Goal: Transaction & Acquisition: Obtain resource

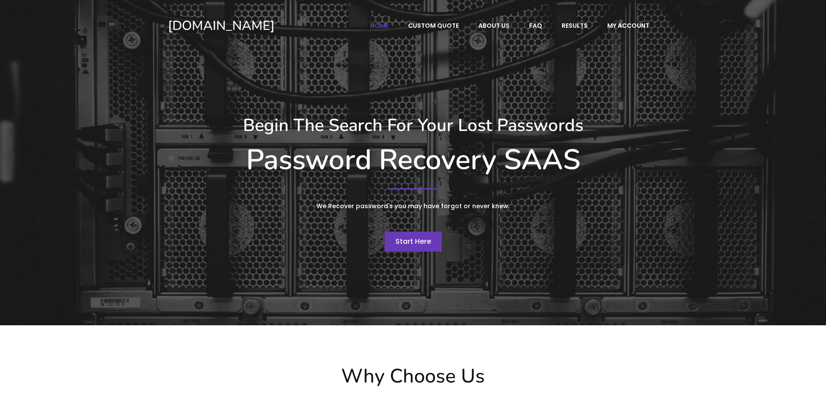
click at [402, 238] on span "Start Here" at bounding box center [413, 242] width 36 height 10
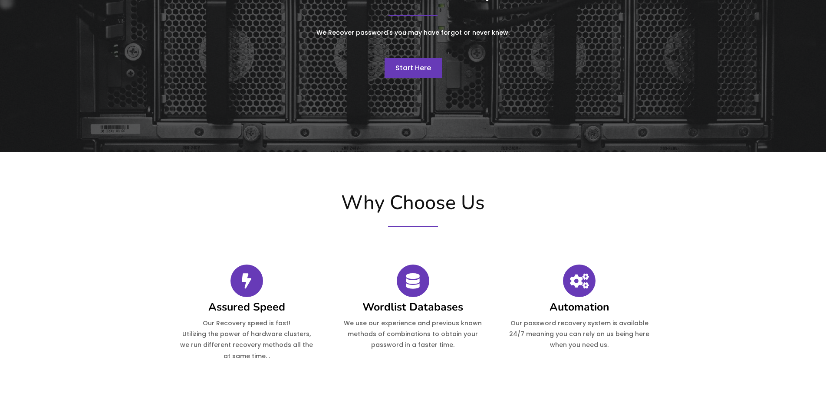
scroll to position [43, 0]
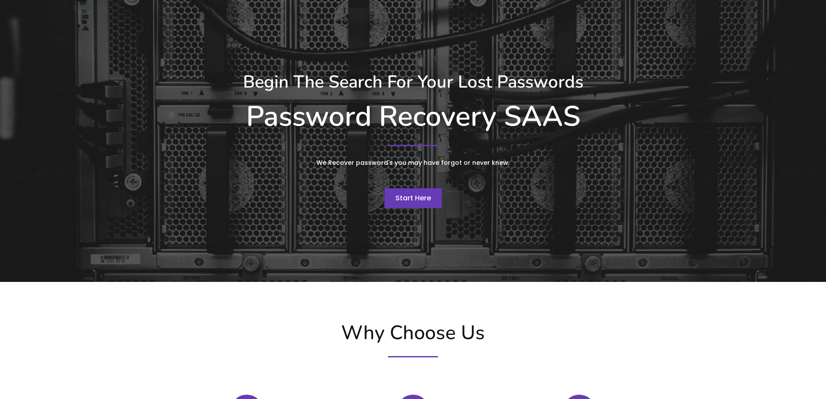
click at [407, 194] on span "Start Here" at bounding box center [413, 198] width 36 height 10
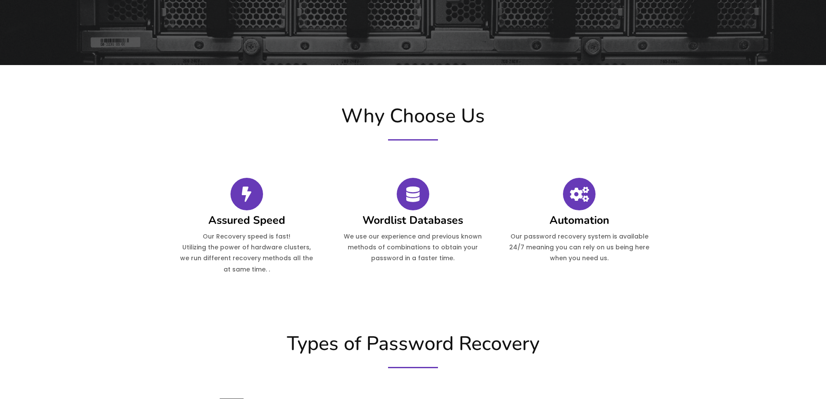
scroll to position [0, 0]
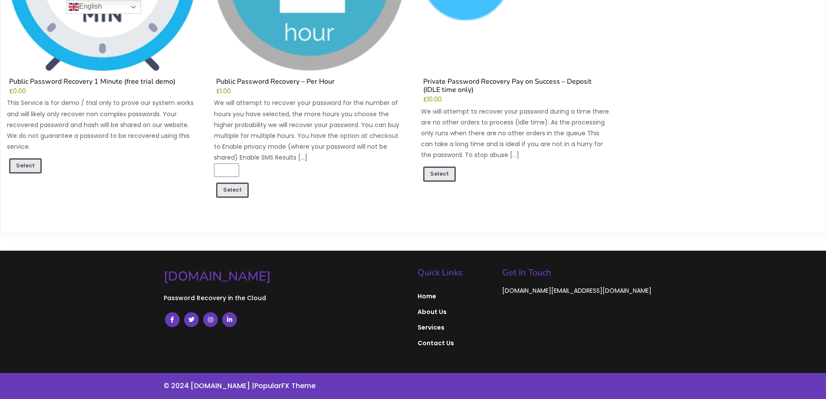
scroll to position [76, 0]
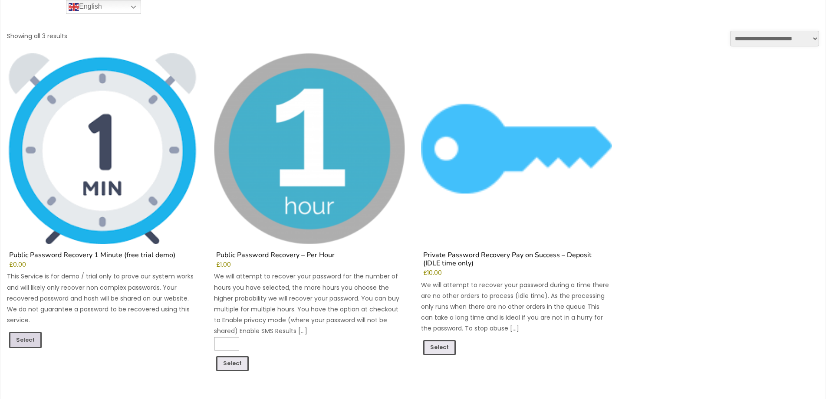
click at [22, 341] on link "Select" at bounding box center [25, 340] width 33 height 16
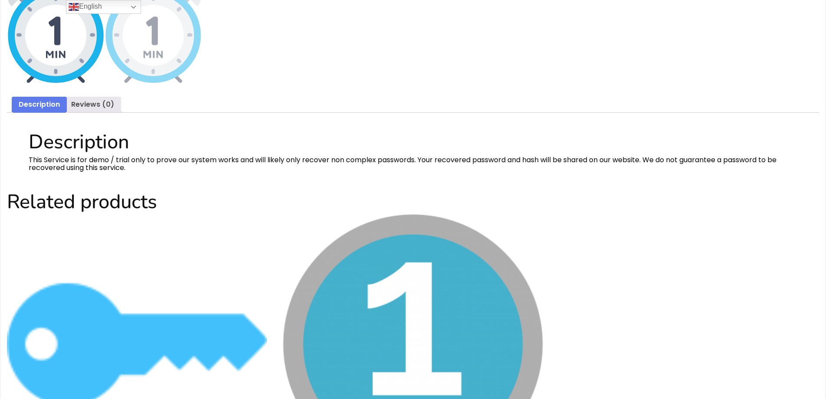
scroll to position [174, 0]
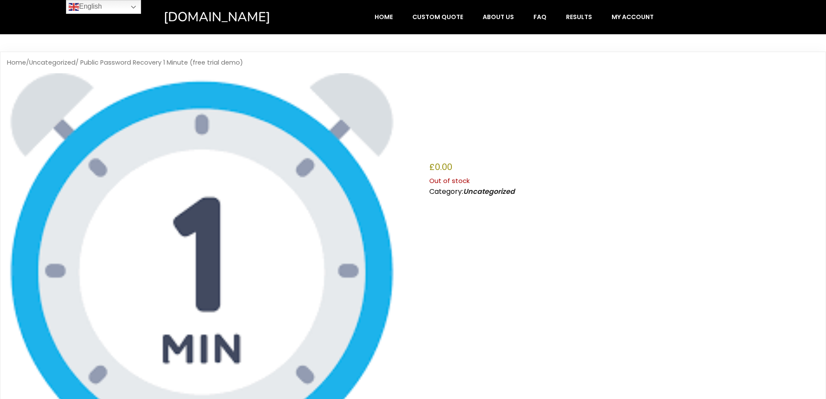
scroll to position [174, 0]
